Goal: Transaction & Acquisition: Purchase product/service

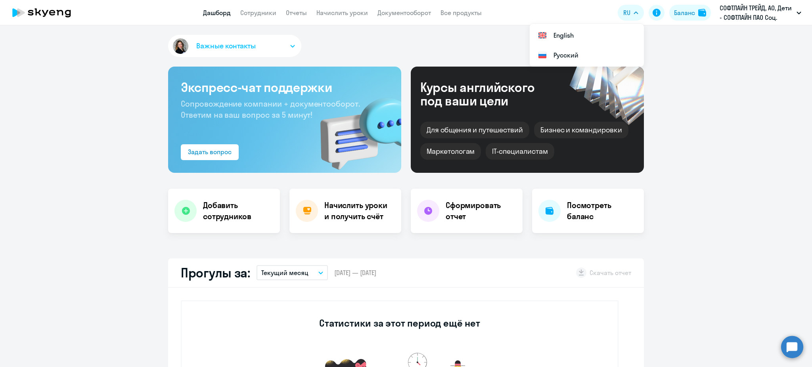
select select "30"
click at [680, 14] on div "Баланс" at bounding box center [684, 13] width 21 height 10
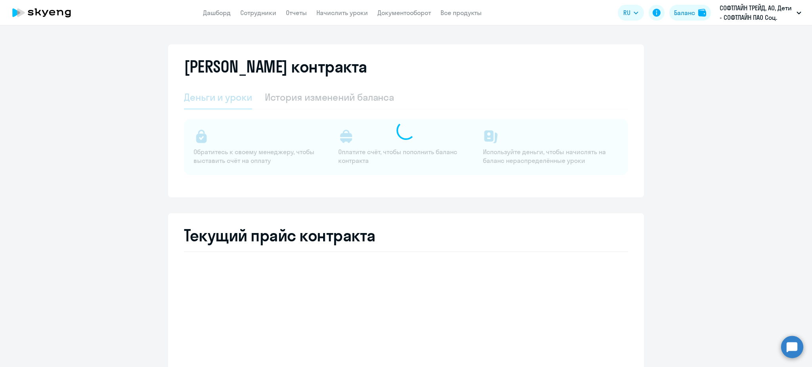
select select "english_junior_not_native_speaker"
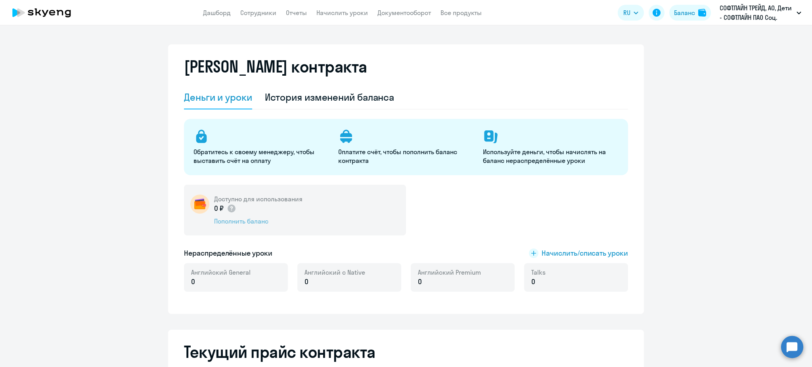
click at [249, 222] on div "Пополнить баланс" at bounding box center [258, 221] width 88 height 9
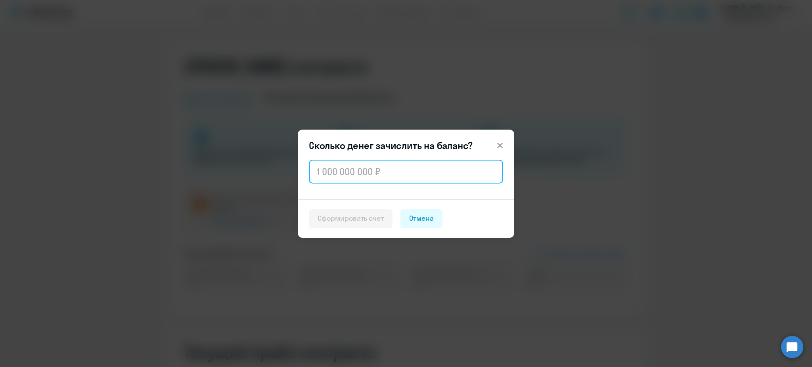
click at [335, 171] on input "text" at bounding box center [406, 172] width 194 height 24
type input "3 160"
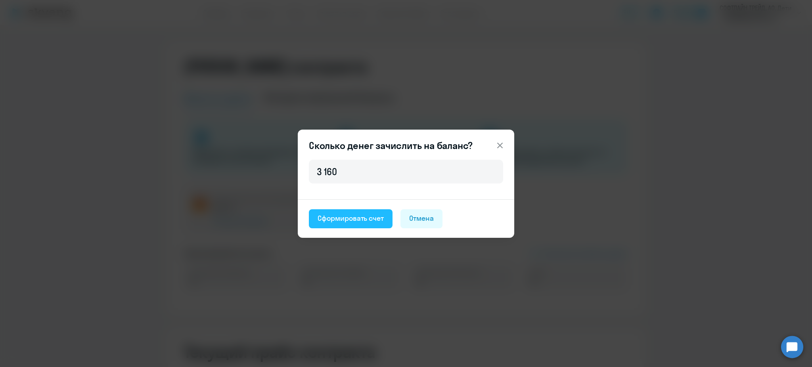
click at [347, 219] on div "Сформировать счет" at bounding box center [351, 218] width 66 height 10
